Goal: Information Seeking & Learning: Learn about a topic

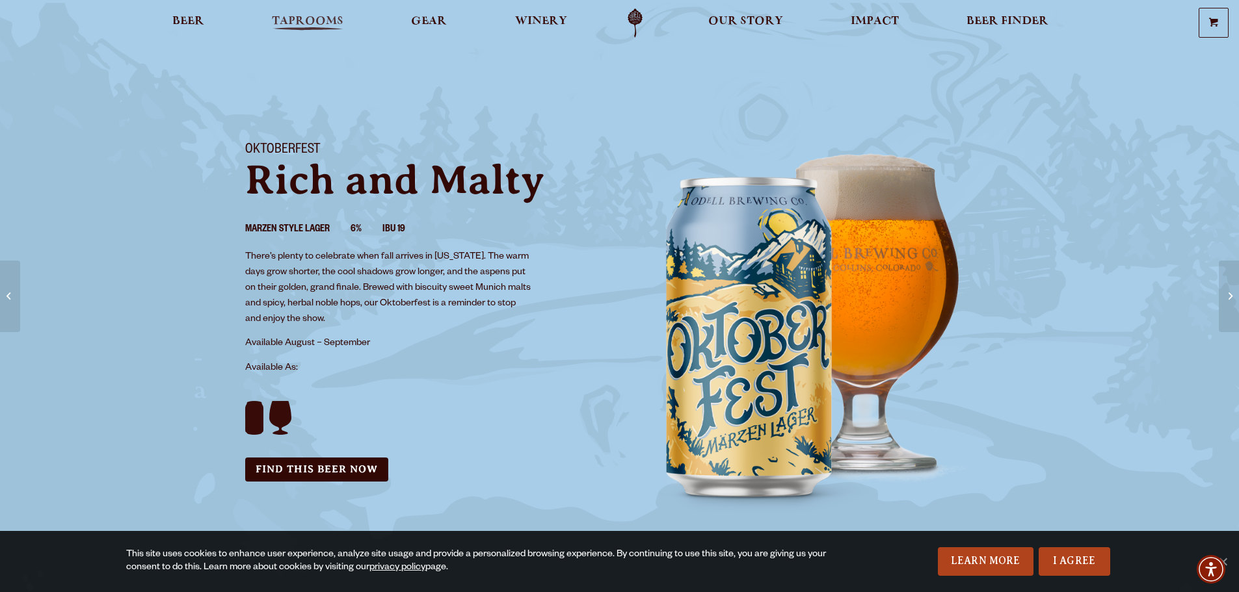
click at [300, 24] on span "Taprooms" at bounding box center [308, 21] width 72 height 10
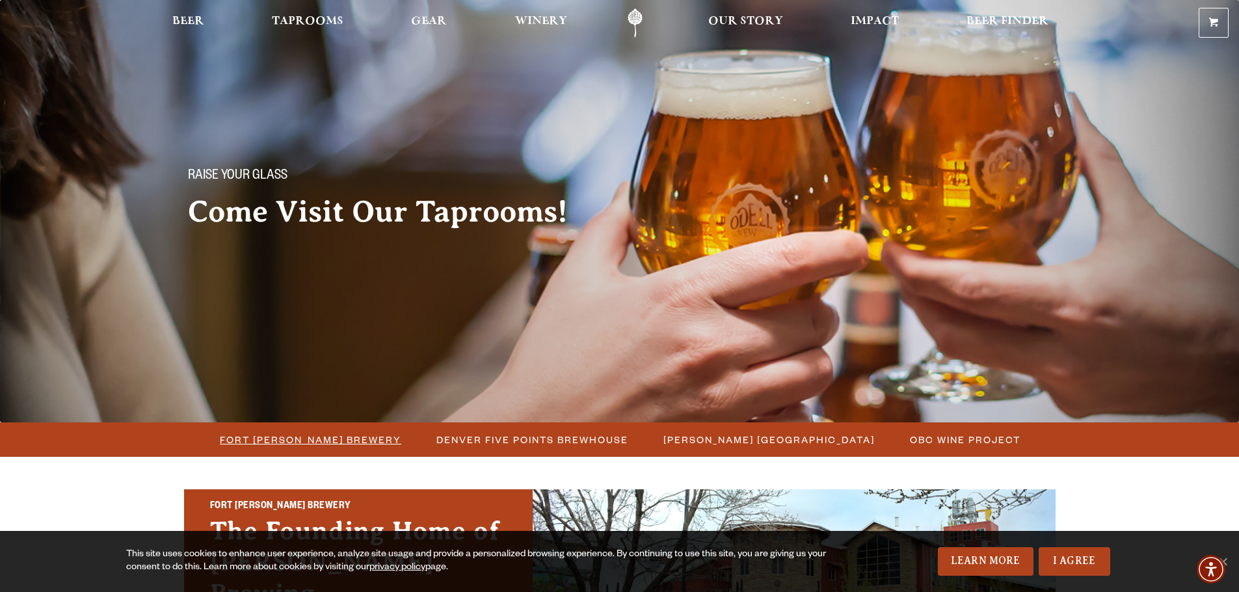
click at [324, 446] on span "Fort [PERSON_NAME] Brewery" at bounding box center [310, 439] width 181 height 19
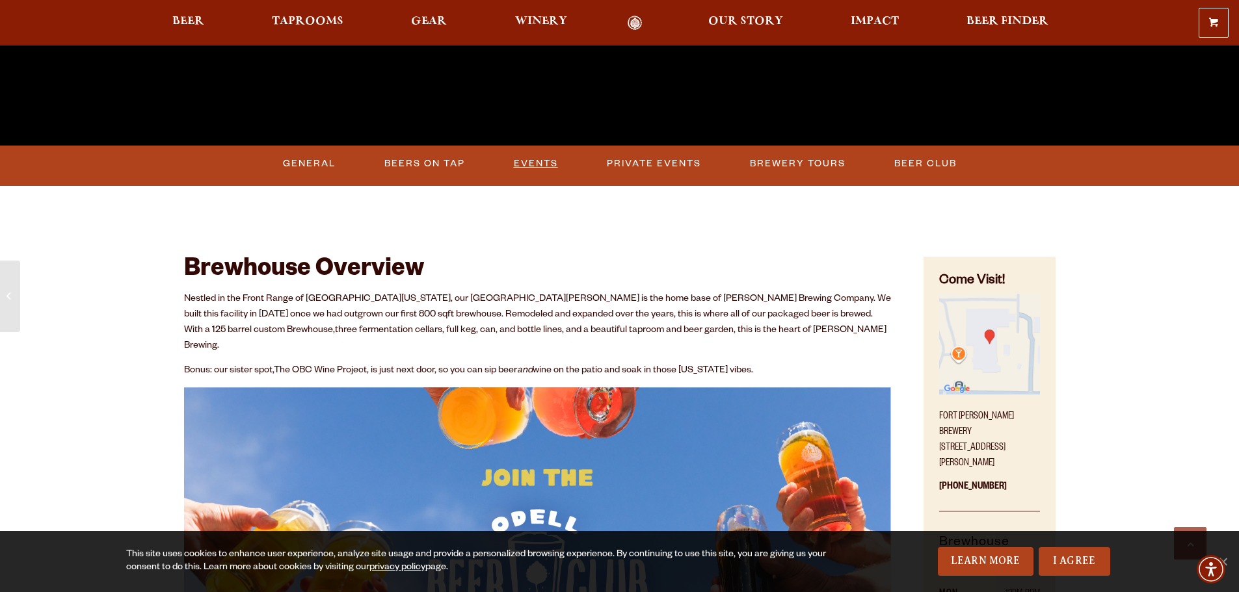
click at [538, 163] on link "Events" at bounding box center [536, 164] width 55 height 30
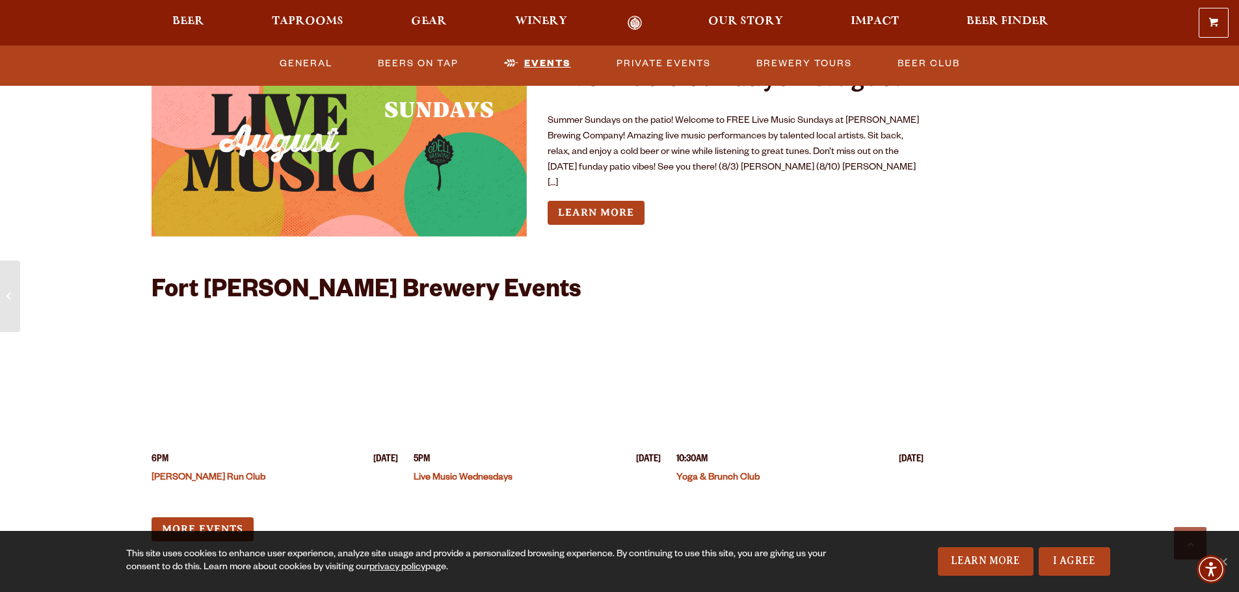
scroll to position [4928, 0]
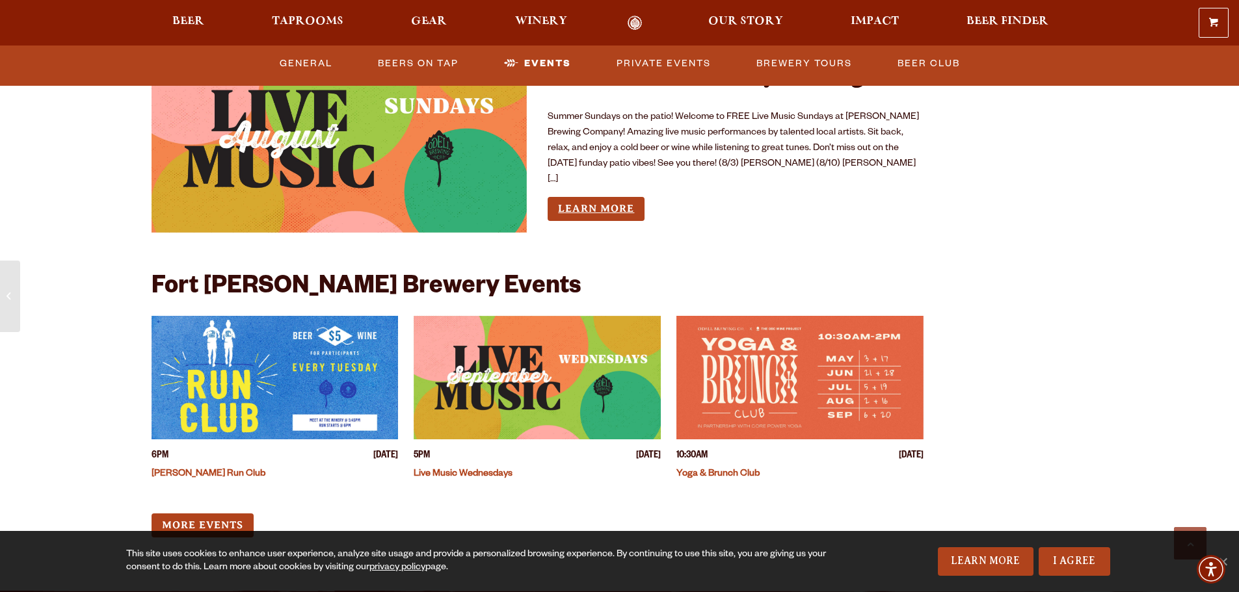
click at [621, 197] on link "Learn More" at bounding box center [596, 209] width 97 height 24
